Goal: Information Seeking & Learning: Learn about a topic

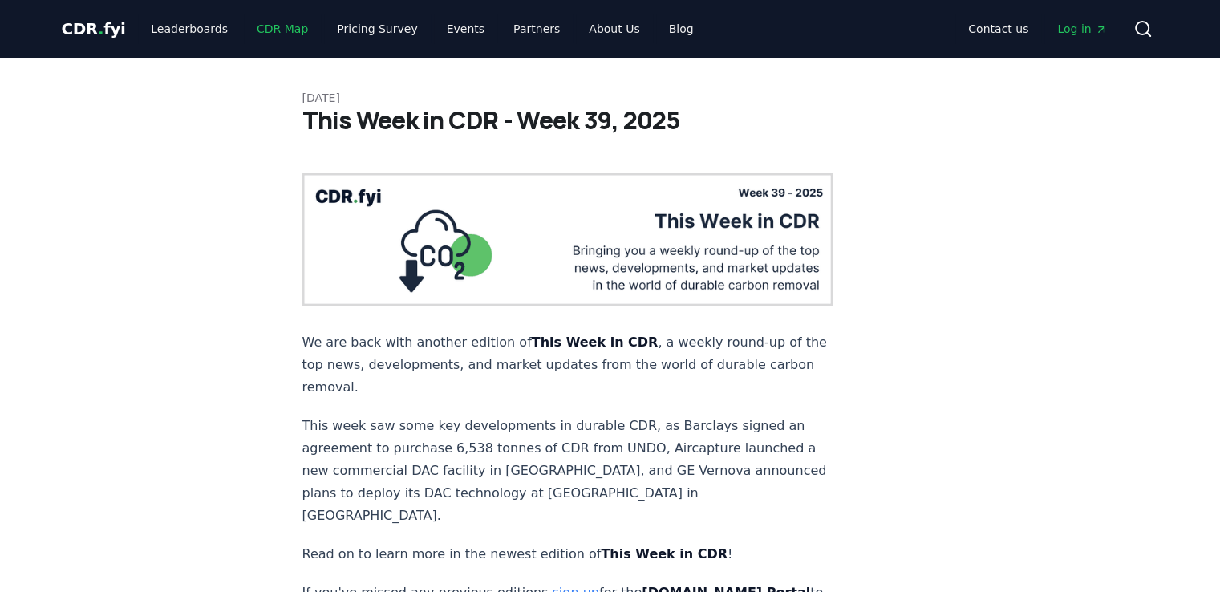
click at [257, 32] on link "CDR Map" at bounding box center [282, 28] width 77 height 29
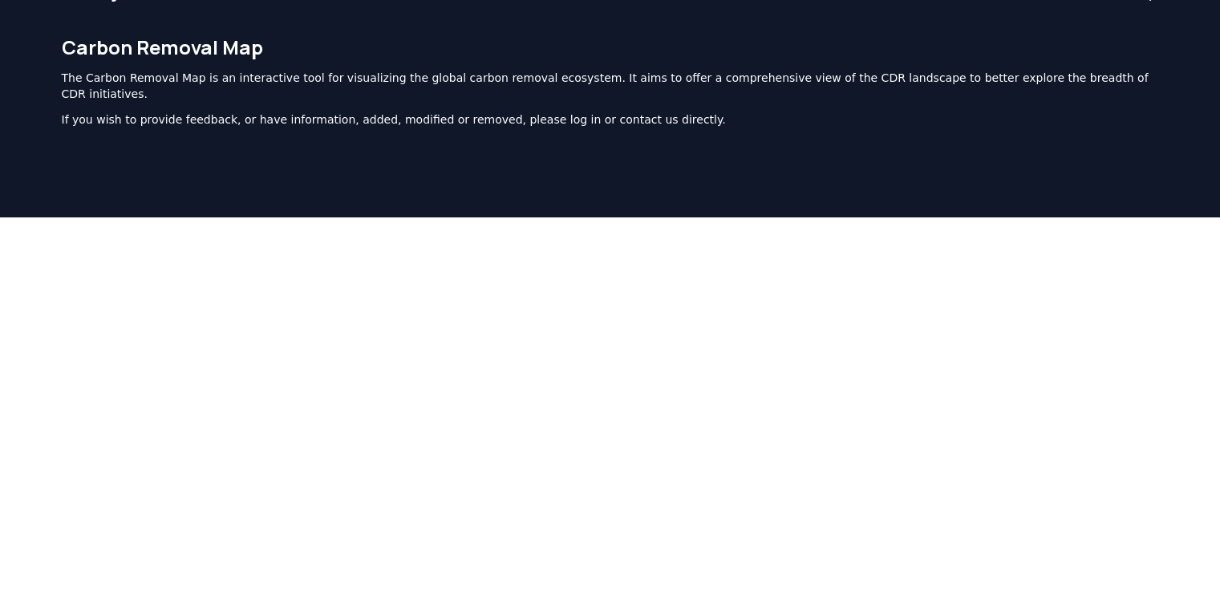
scroll to position [13, 0]
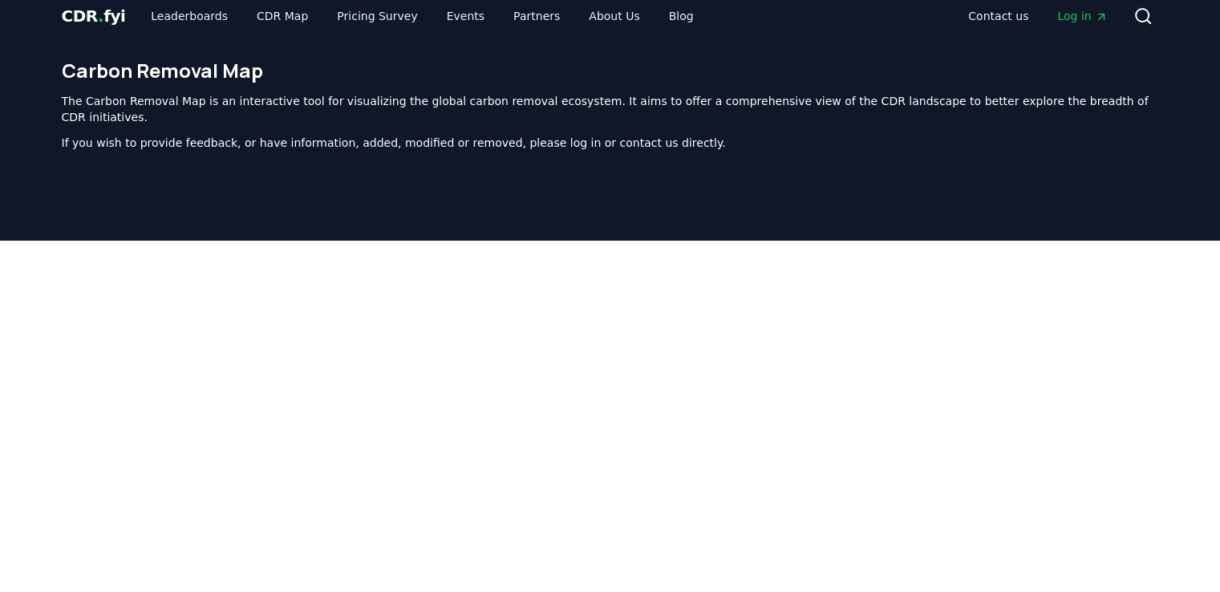
click at [38, 354] on div at bounding box center [610, 537] width 1220 height 592
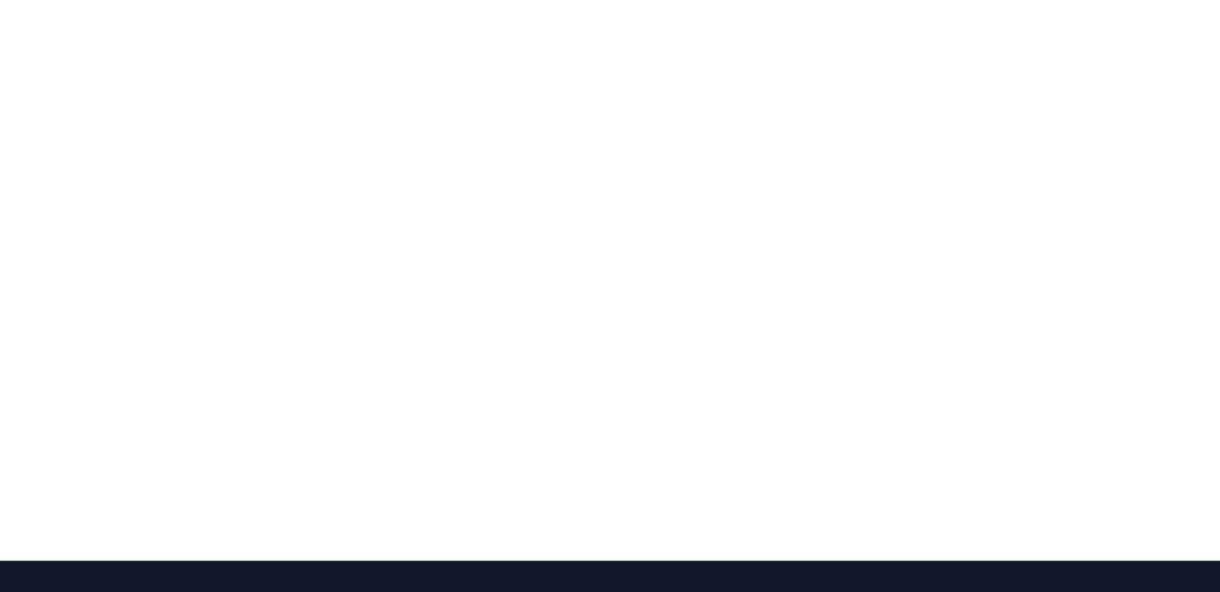
scroll to position [494, 0]
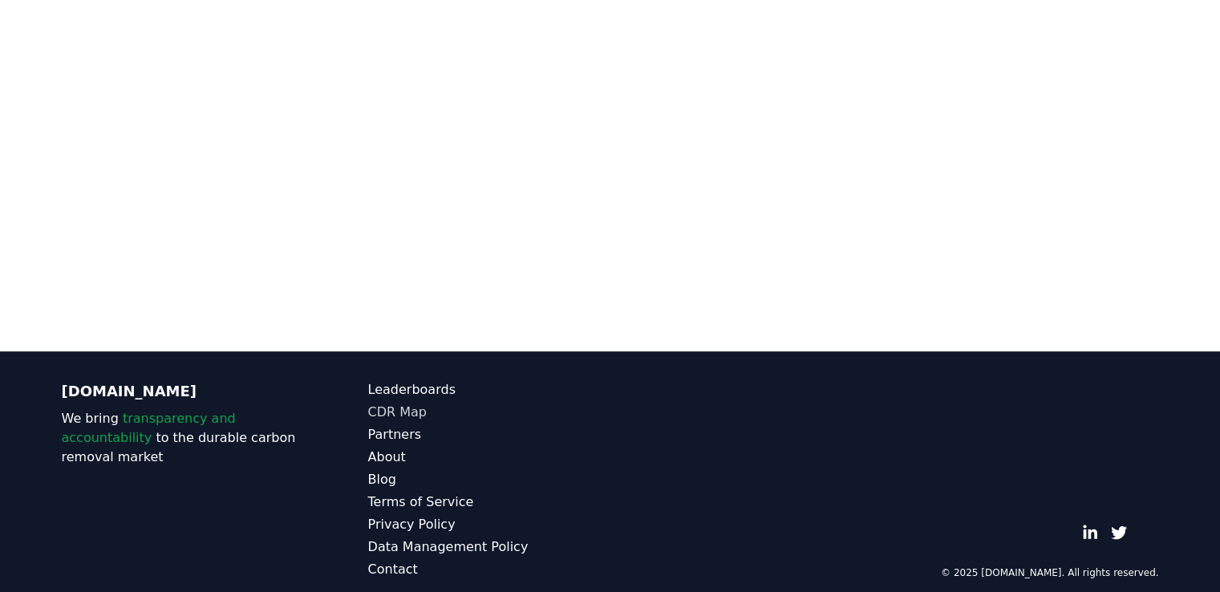
click at [415, 403] on link "CDR Map" at bounding box center [489, 412] width 242 height 19
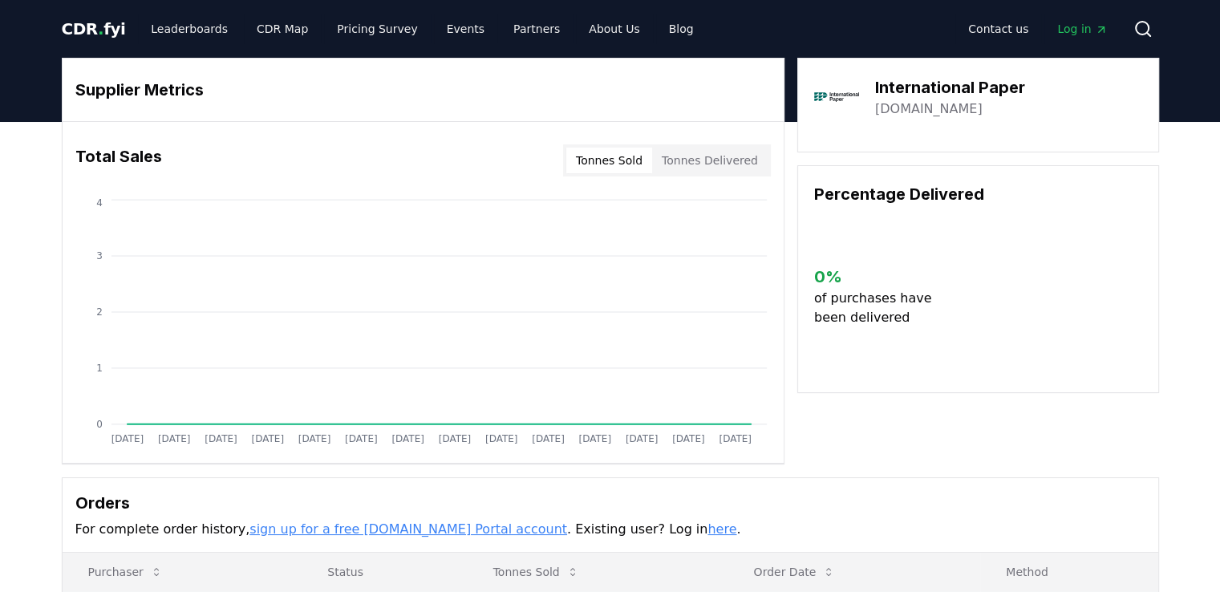
click at [972, 141] on div "International Paper [DOMAIN_NAME]" at bounding box center [978, 105] width 362 height 95
click at [188, 32] on link "Leaderboards" at bounding box center [189, 28] width 103 height 29
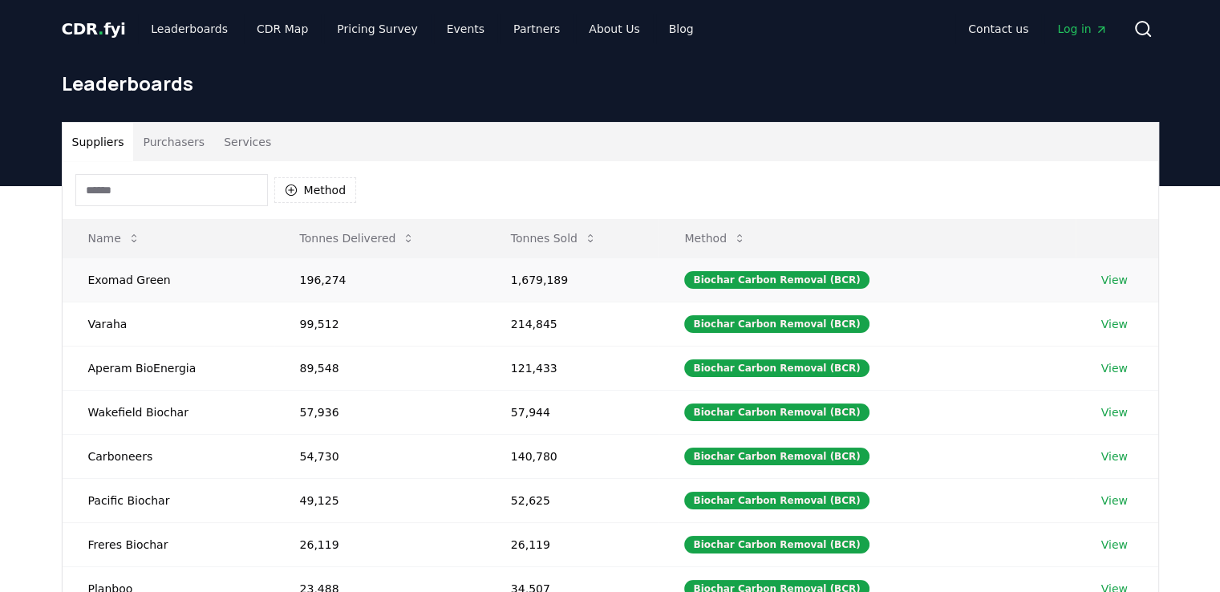
click at [126, 280] on td "Exomad Green" at bounding box center [169, 279] width 212 height 44
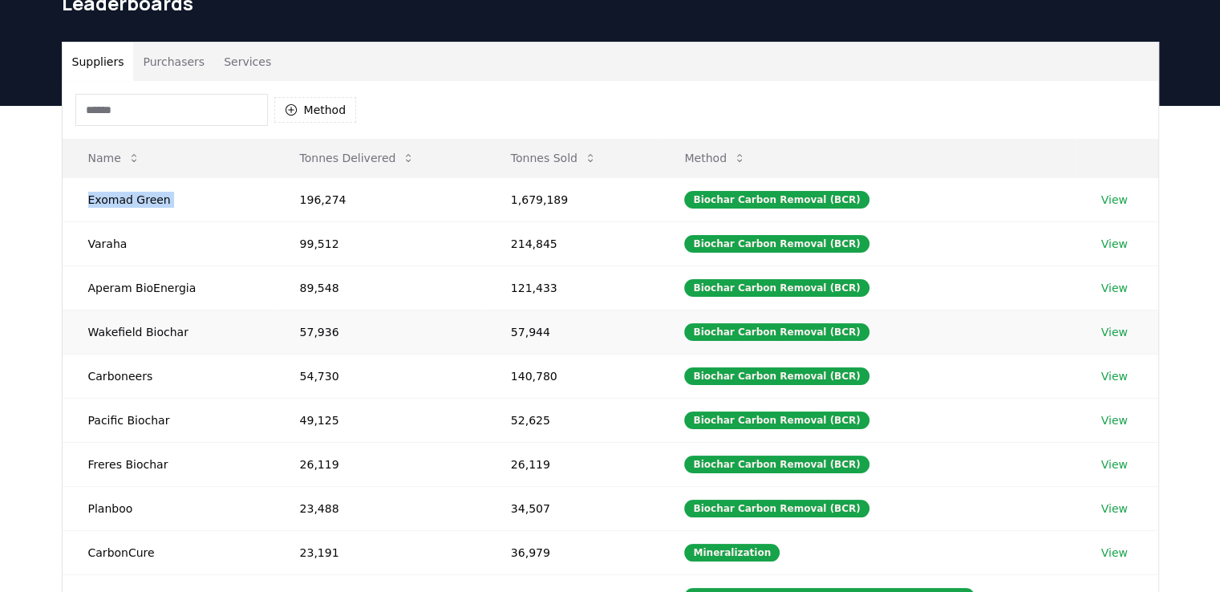
scroll to position [160, 0]
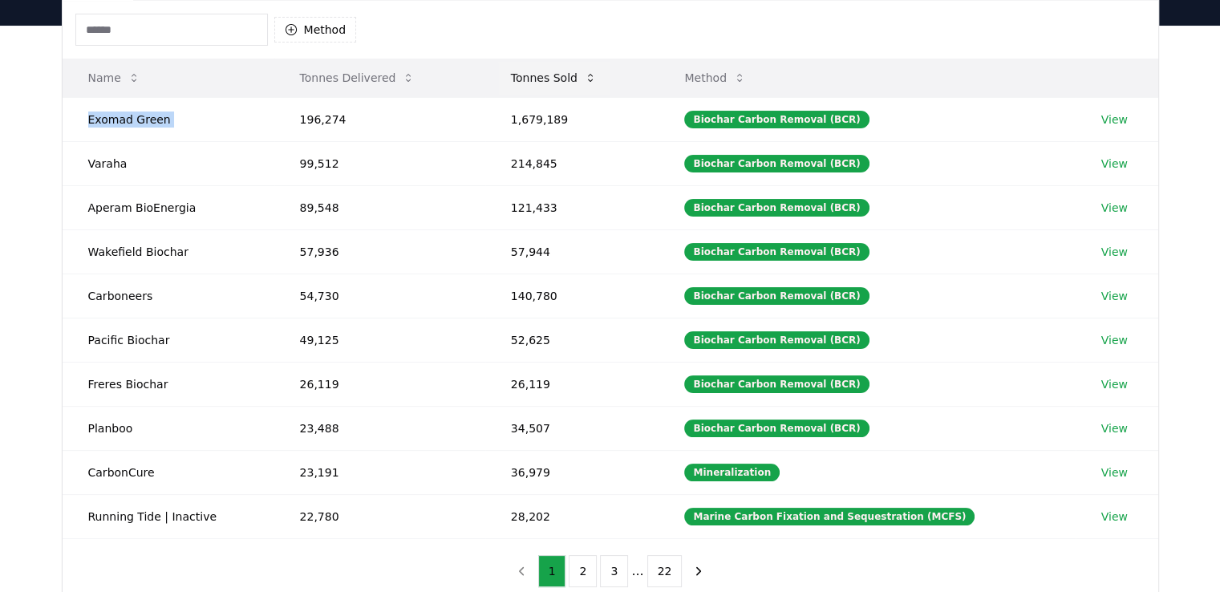
click at [590, 81] on icon at bounding box center [590, 77] width 13 height 13
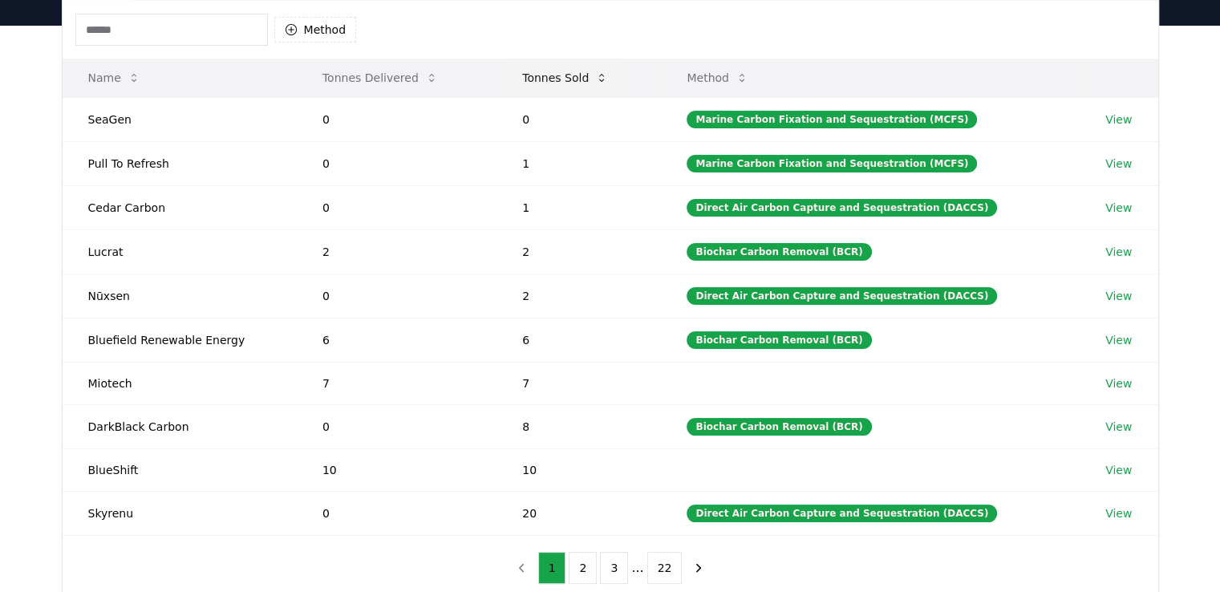
click at [606, 71] on icon at bounding box center [601, 77] width 13 height 13
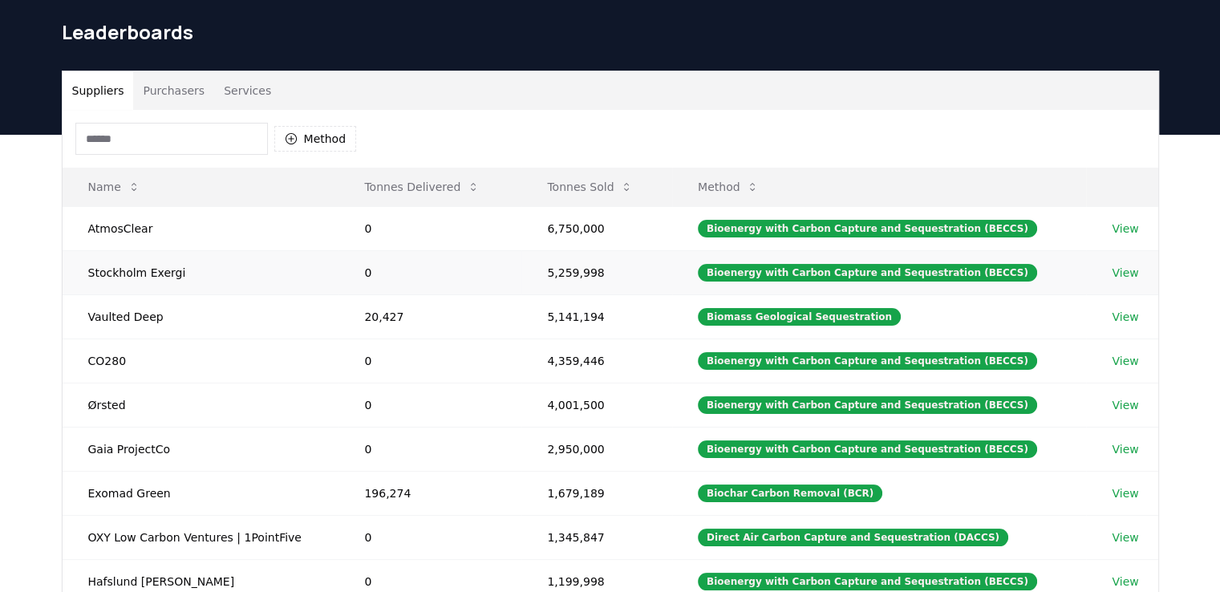
scroll to position [80, 0]
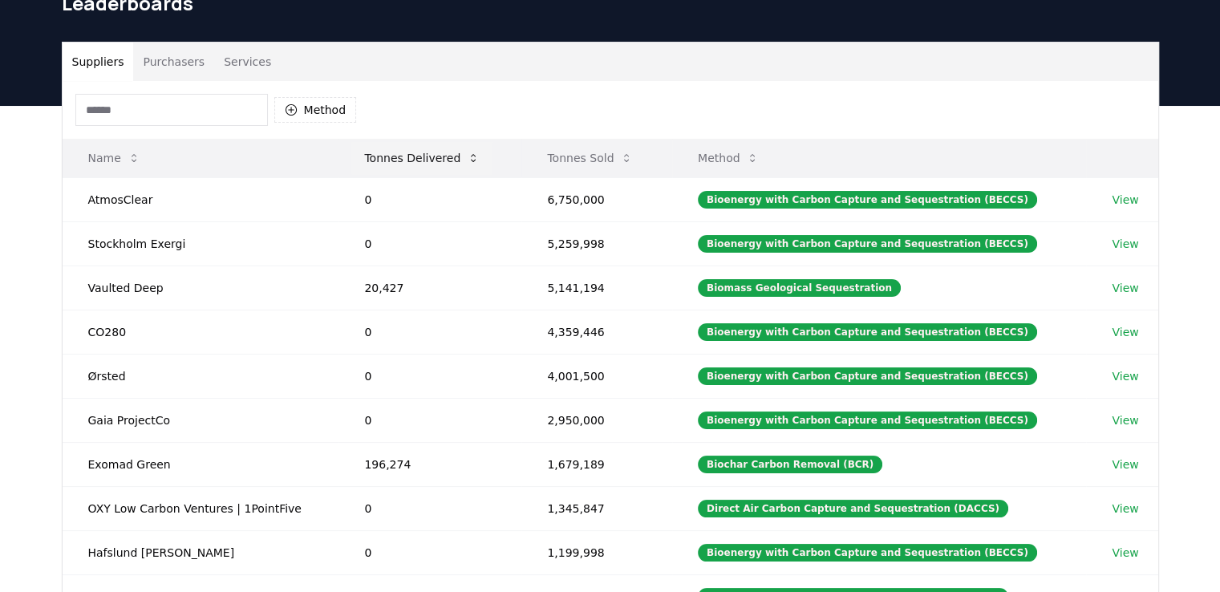
click at [471, 161] on icon at bounding box center [473, 158] width 5 height 8
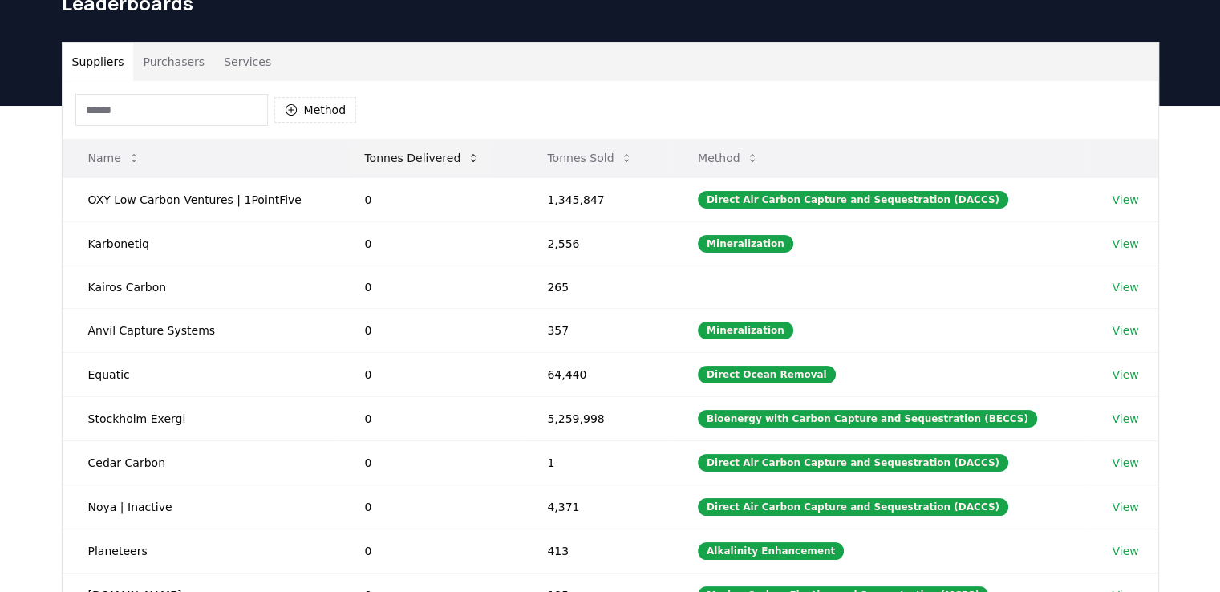
click at [468, 152] on icon at bounding box center [473, 158] width 13 height 13
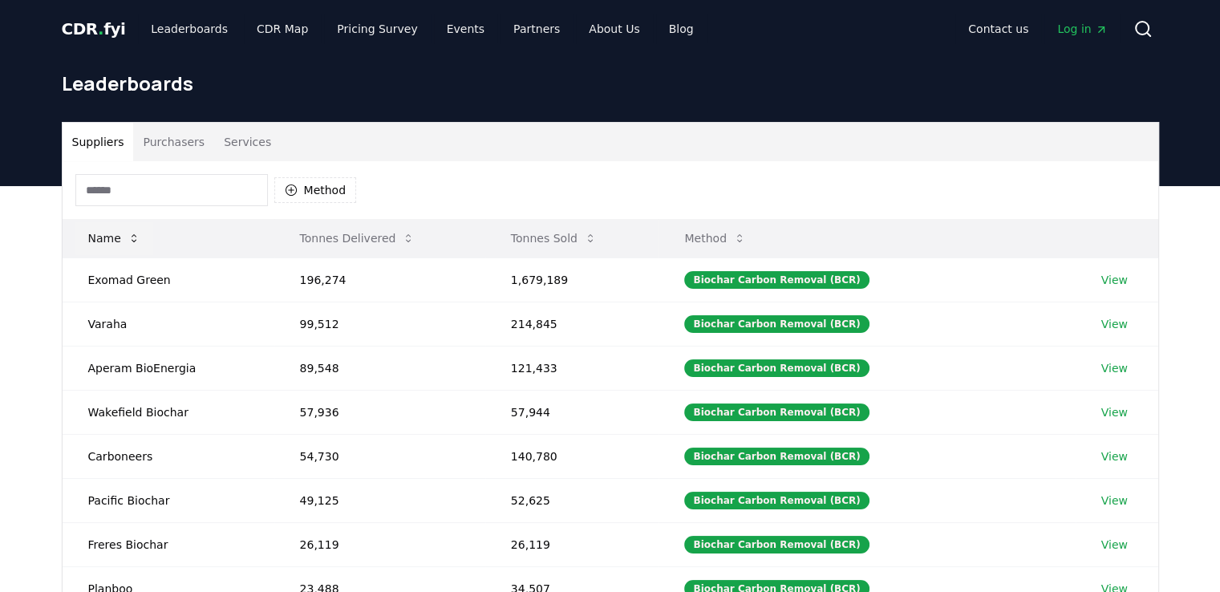
scroll to position [160, 0]
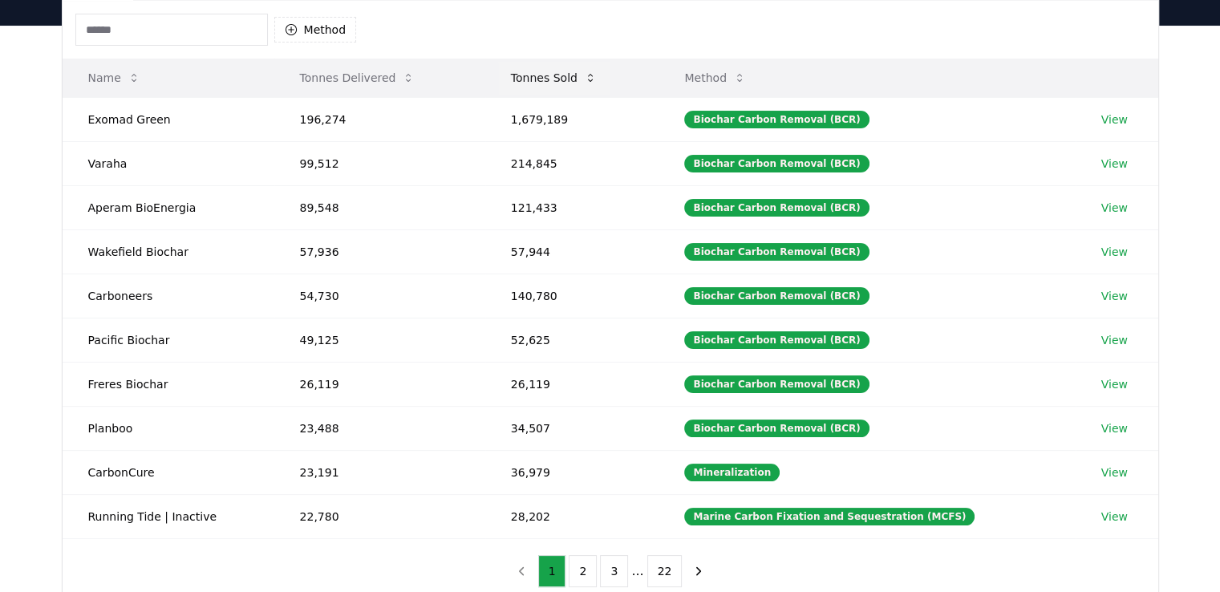
click at [593, 80] on icon at bounding box center [590, 77] width 13 height 13
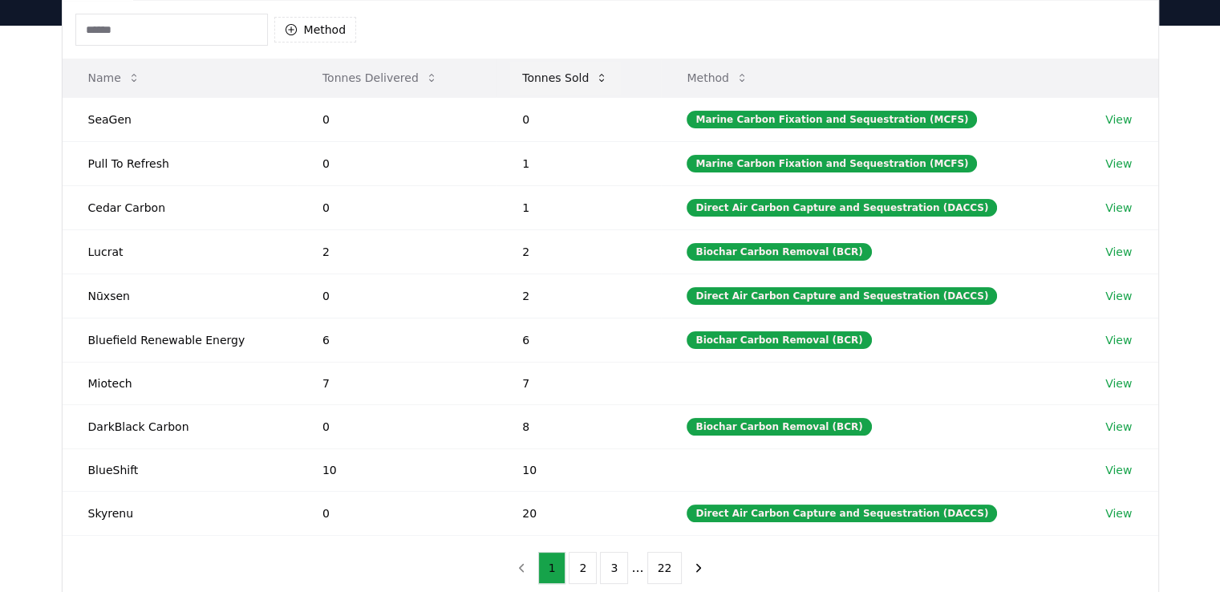
click at [596, 71] on button "Tonnes Sold" at bounding box center [564, 78] width 111 height 32
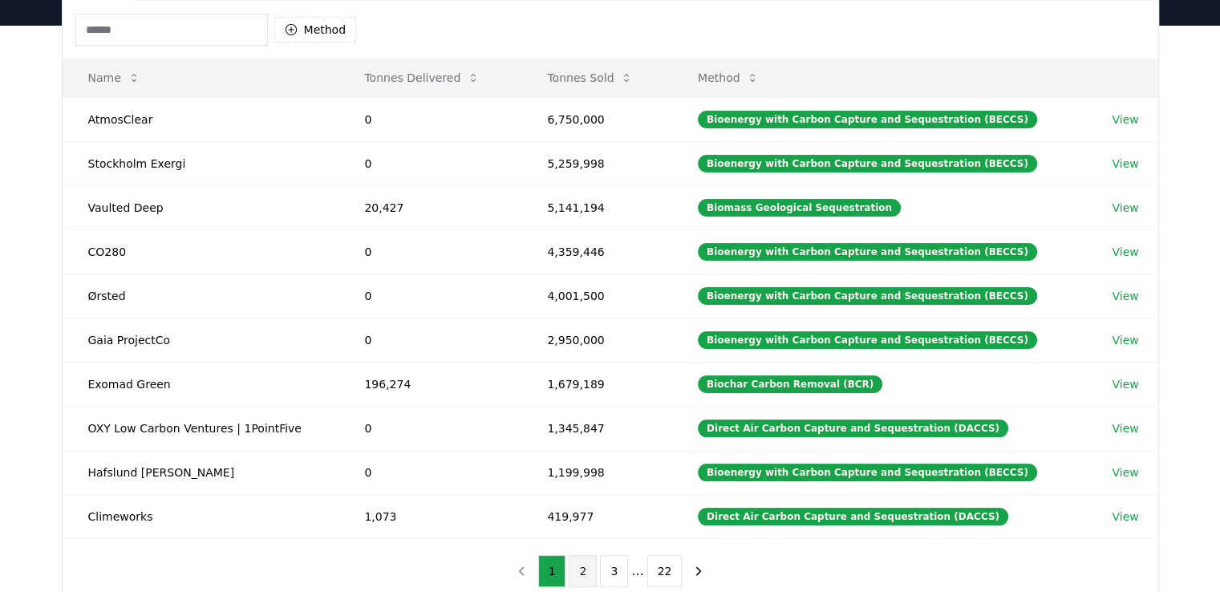
click at [581, 575] on button "2" at bounding box center [583, 571] width 28 height 32
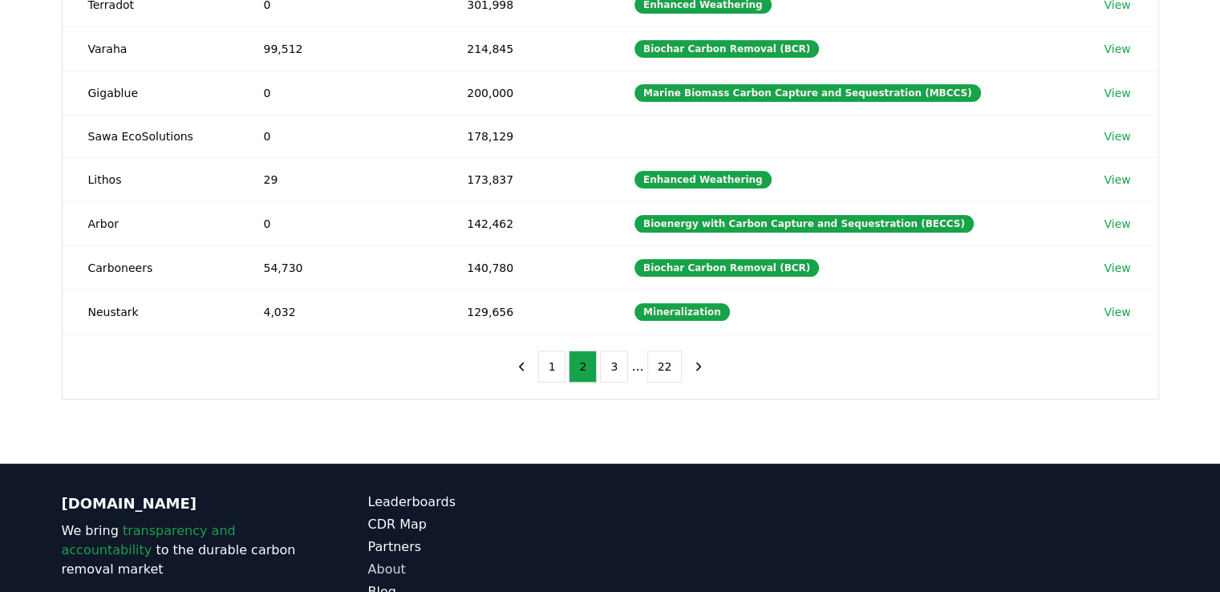
scroll to position [489, 0]
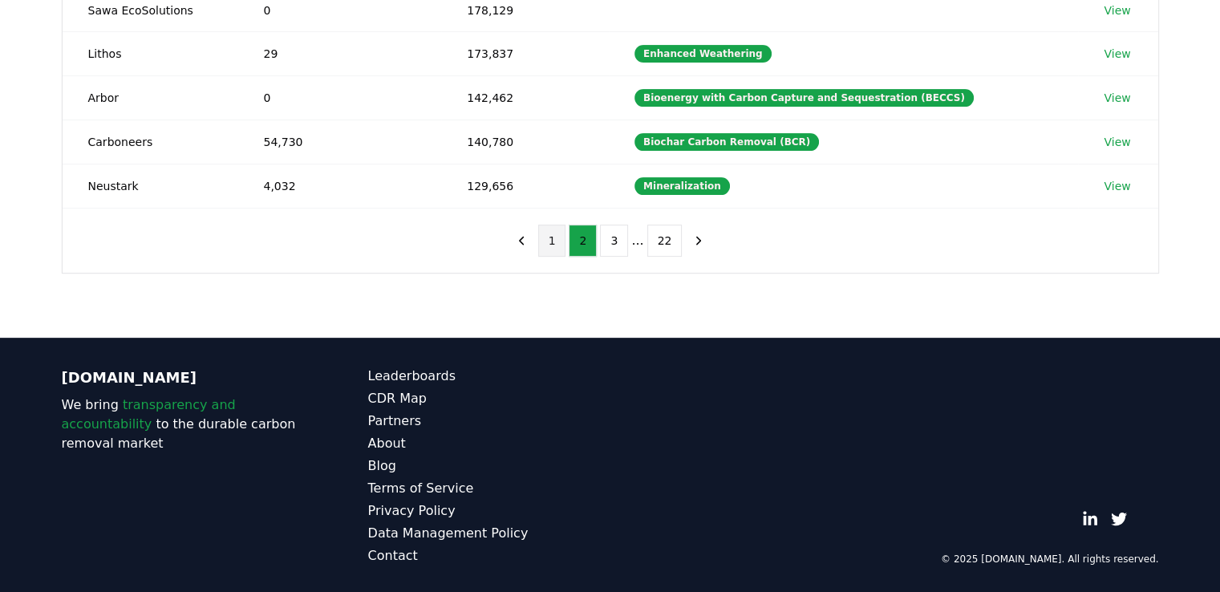
click at [548, 251] on button "1" at bounding box center [552, 241] width 28 height 32
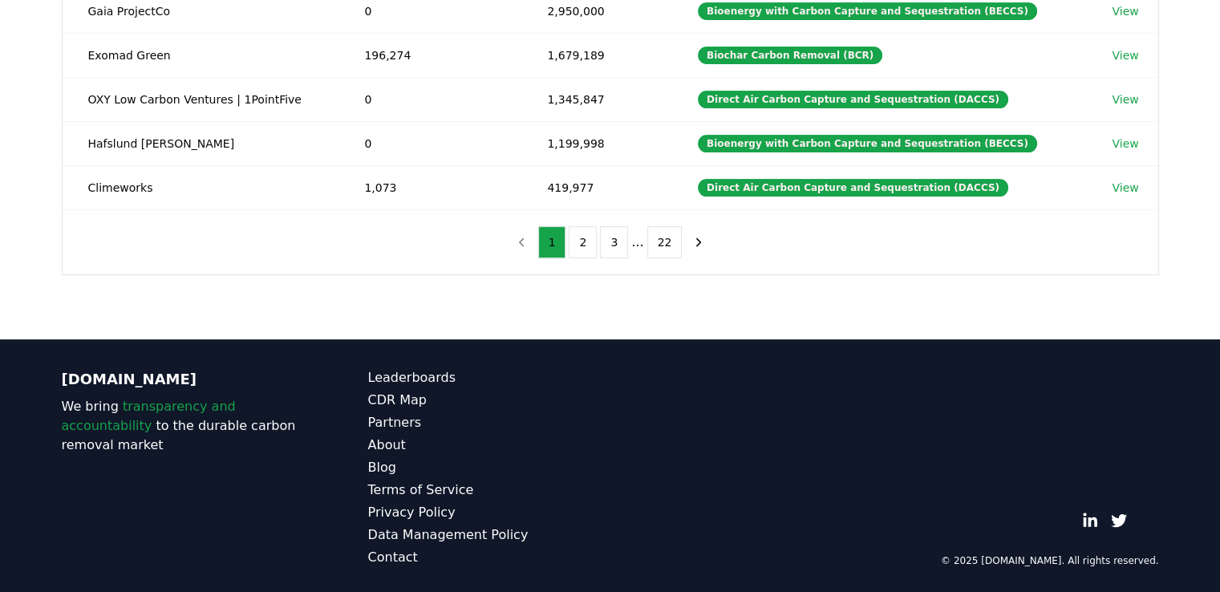
scroll to position [0, 0]
